Goal: Information Seeking & Learning: Learn about a topic

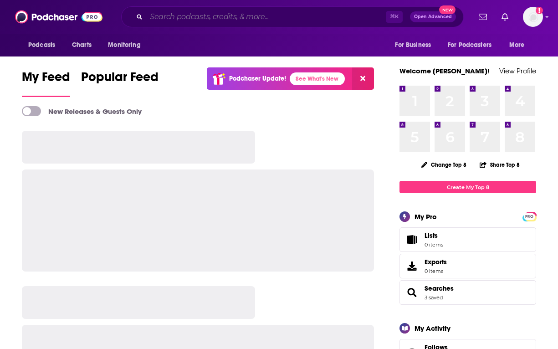
click at [237, 22] on input "Search podcasts, credits, & more..." at bounding box center [265, 17] width 239 height 15
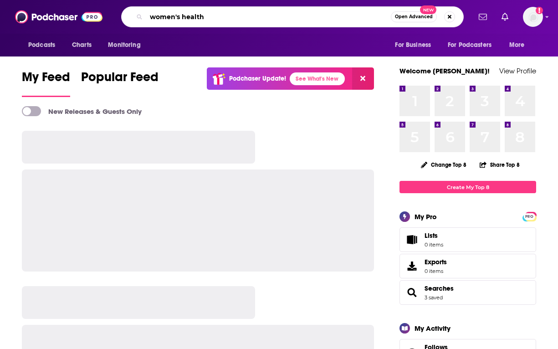
type input "women's health"
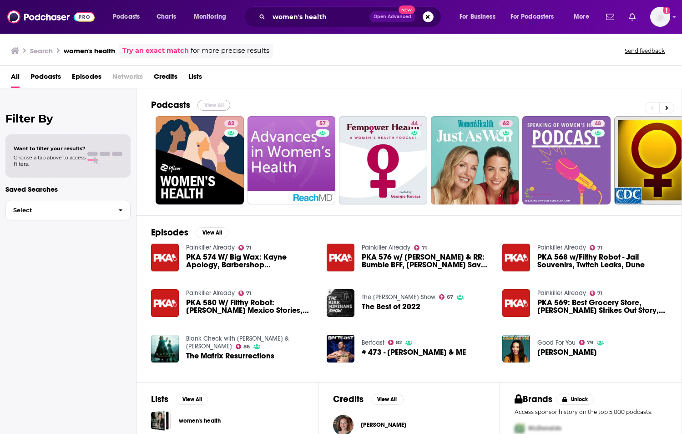
click at [223, 104] on button "View All" at bounding box center [214, 105] width 33 height 11
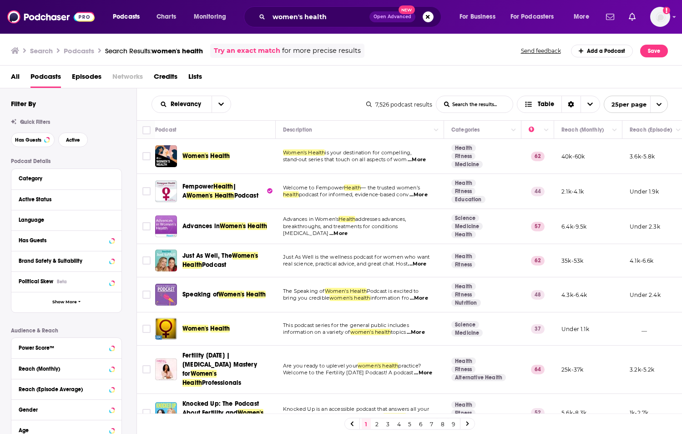
click at [557, 157] on td "40k-60k" at bounding box center [588, 156] width 68 height 35
click at [557, 133] on button "Move" at bounding box center [587, 129] width 53 height 11
click at [557, 133] on button "Column Actions" at bounding box center [614, 130] width 11 height 11
click at [557, 131] on div at bounding box center [341, 217] width 682 height 434
click at [557, 125] on icon "Move" at bounding box center [587, 129] width 11 height 11
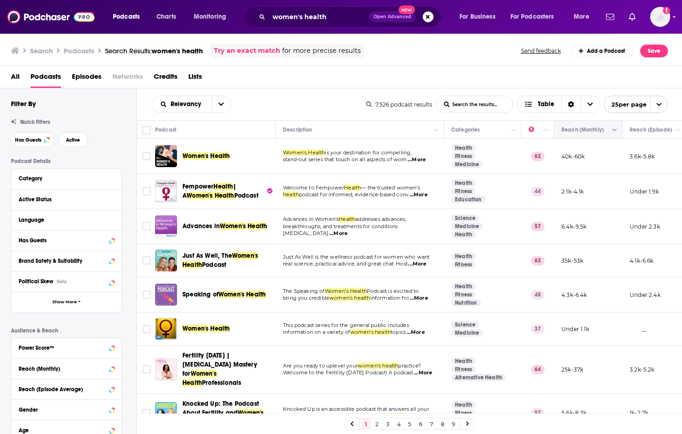
click at [557, 132] on icon "Move" at bounding box center [587, 129] width 11 height 11
click at [220, 102] on icon "open menu" at bounding box center [220, 104] width 5 height 6
click at [194, 180] on span "Power Score" at bounding box center [197, 181] width 54 height 5
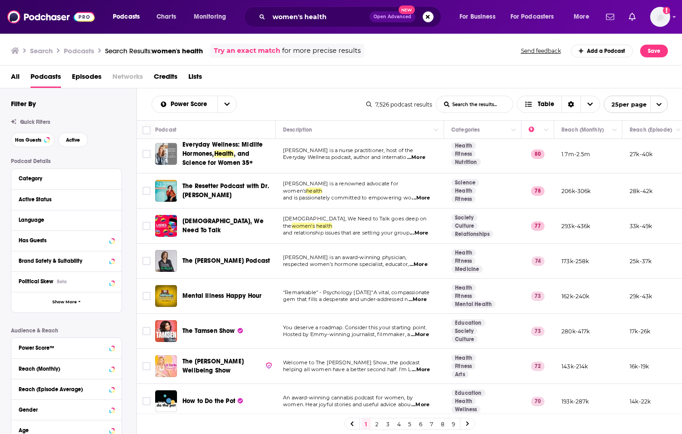
scroll to position [4, 0]
click at [426, 196] on span "...More" at bounding box center [421, 198] width 18 height 7
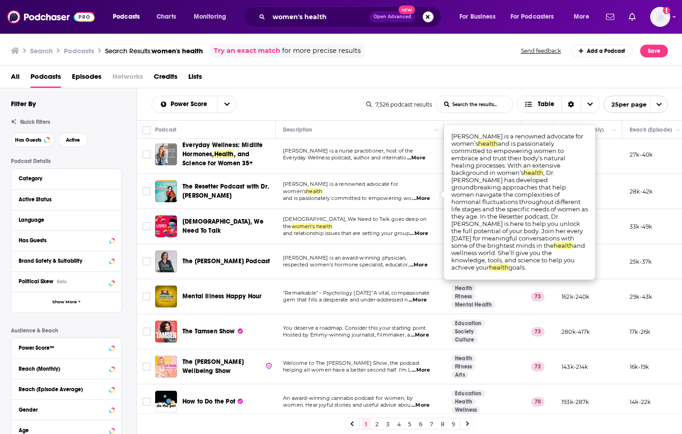
click at [425, 164] on td "[PERSON_NAME] is a nurse practitioner, host of the Everyday Wellness podcast, a…" at bounding box center [360, 154] width 168 height 39
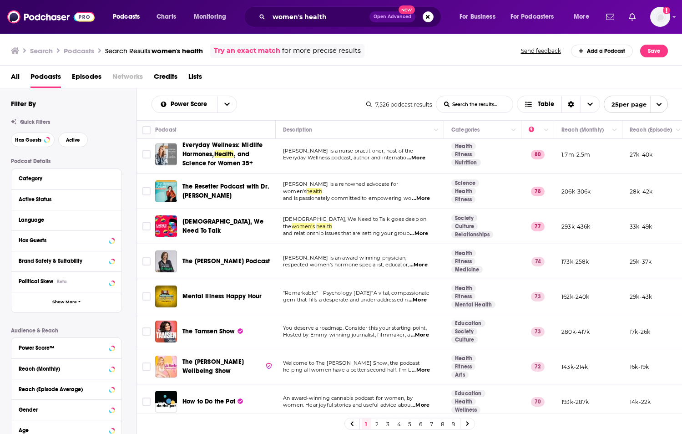
click at [424, 160] on span "...More" at bounding box center [416, 157] width 18 height 7
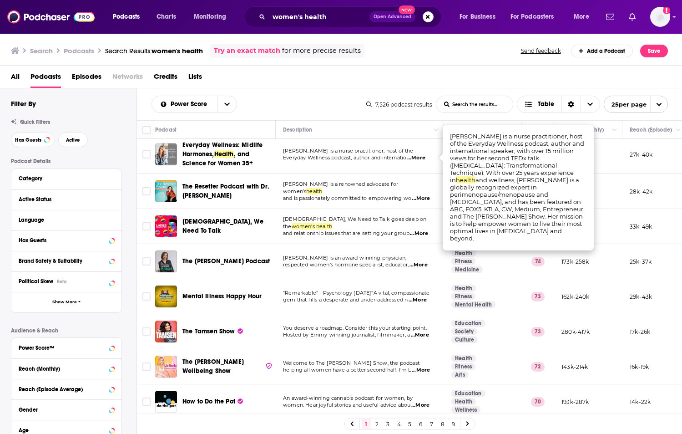
click at [423, 196] on span "...More" at bounding box center [421, 198] width 18 height 7
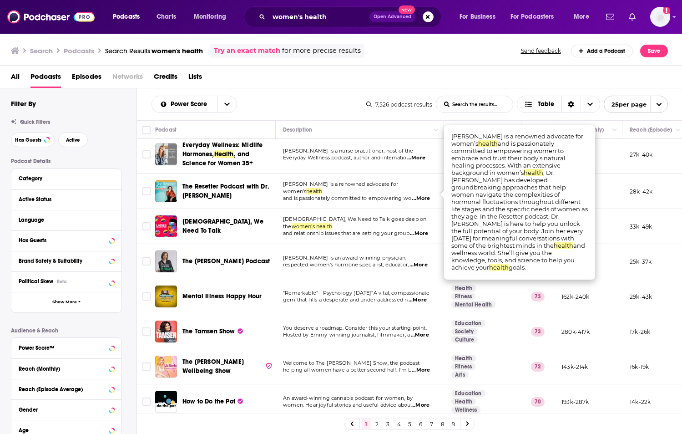
click at [427, 262] on span "...More" at bounding box center [419, 264] width 18 height 7
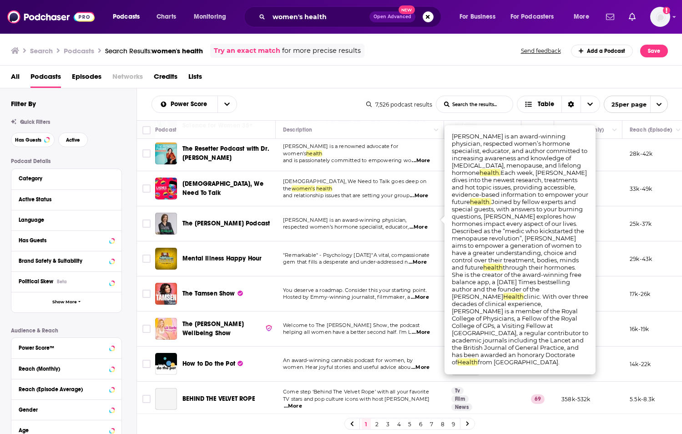
scroll to position [48, 0]
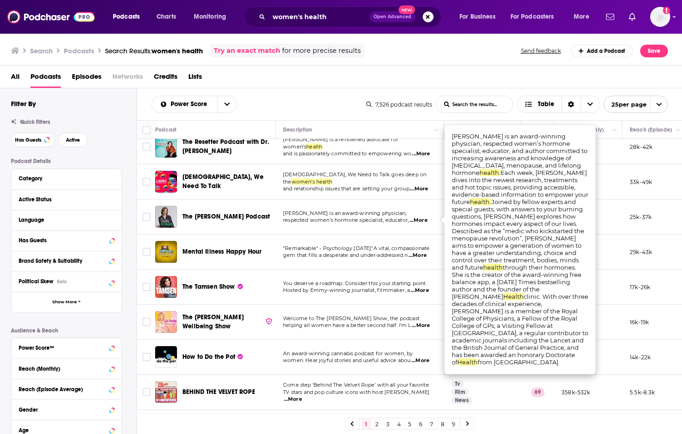
click at [422, 289] on span "...More" at bounding box center [420, 290] width 18 height 7
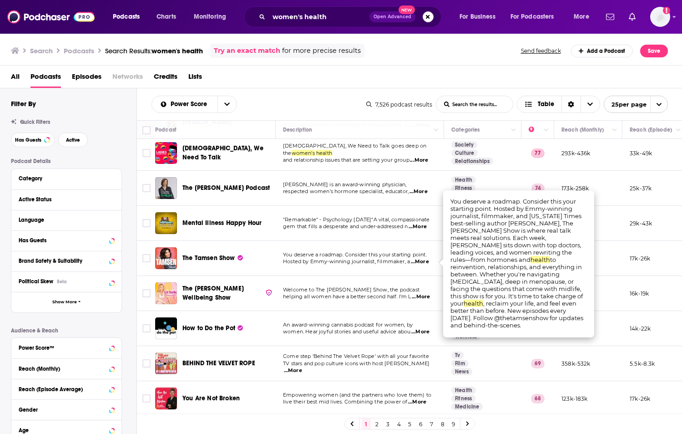
scroll to position [76, 0]
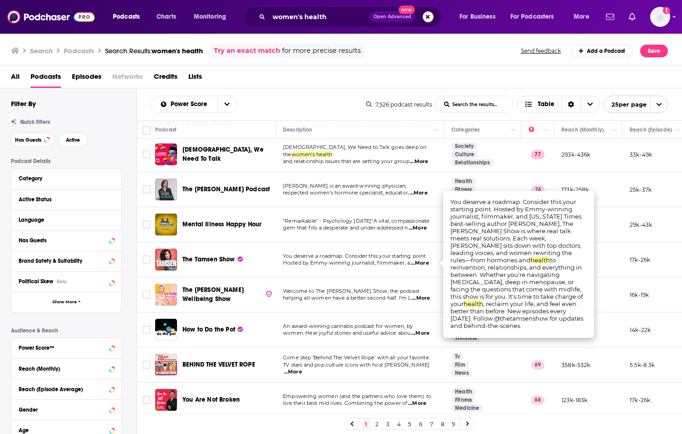
click at [424, 296] on span "...More" at bounding box center [421, 297] width 18 height 7
